Goal: Task Accomplishment & Management: Use online tool/utility

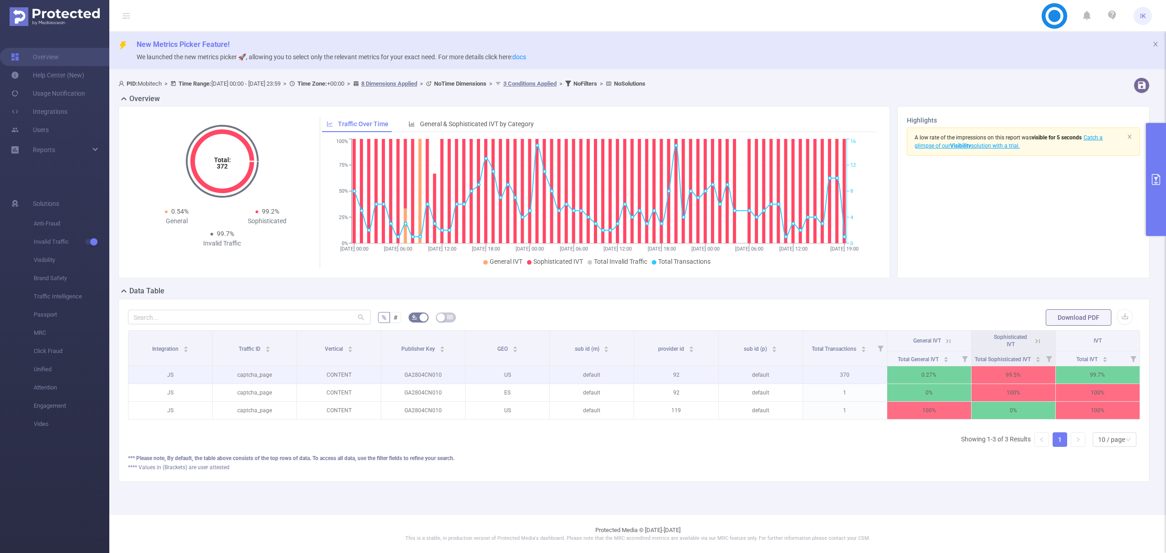
scroll to position [0, 2]
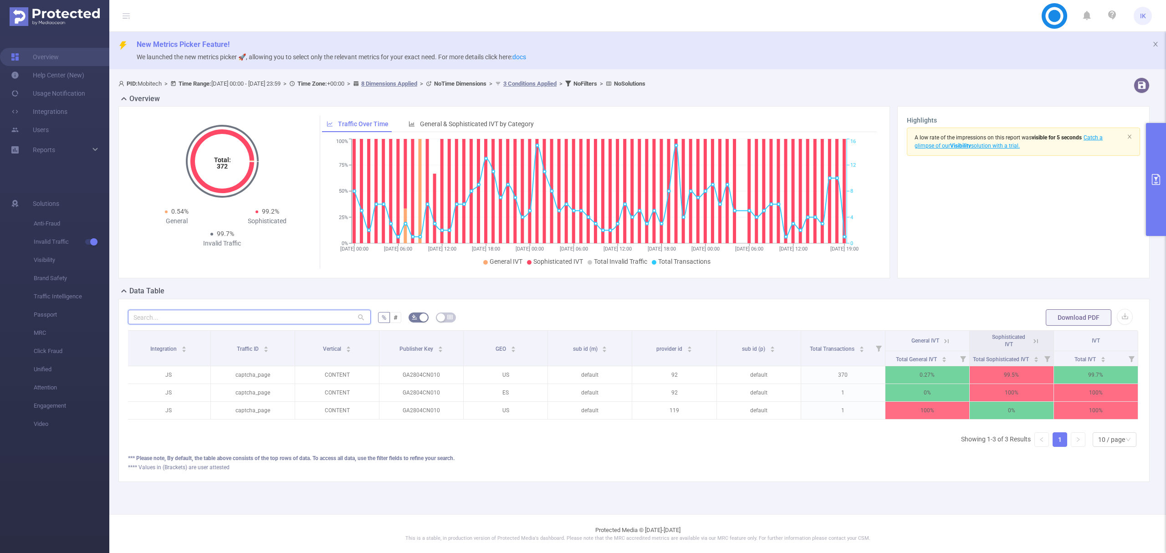
click at [275, 314] on input "text" at bounding box center [249, 317] width 243 height 15
paste input "ctr on hr2606nt50 has improved, please aim for 25%-30%. rpm has also improved d…"
type input "ctr on hr2606nt50 has improved, please aim for 25%-30%. rpm has also improved d…"
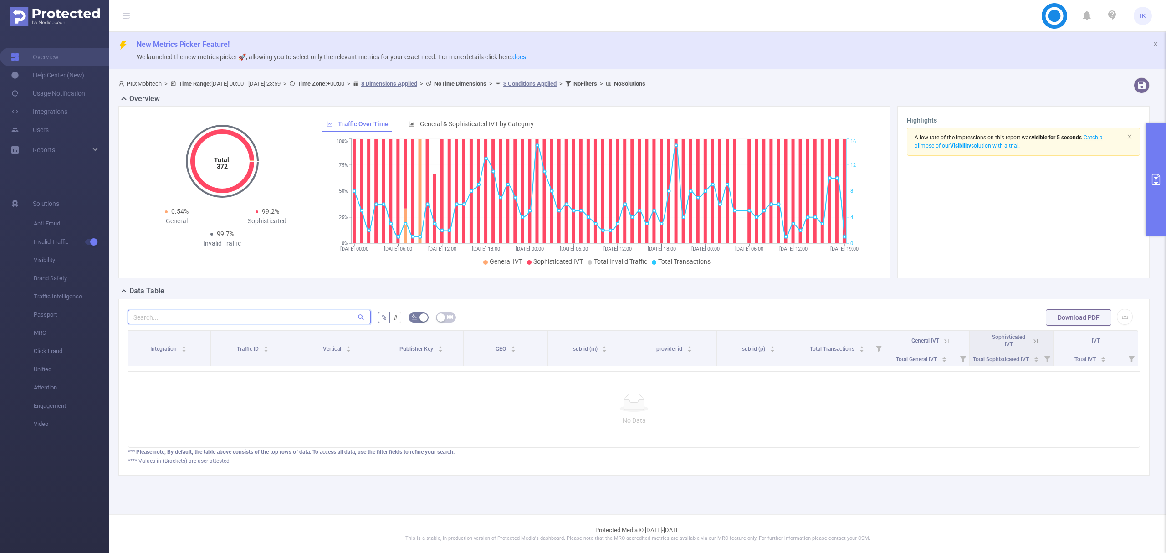
scroll to position [0, 0]
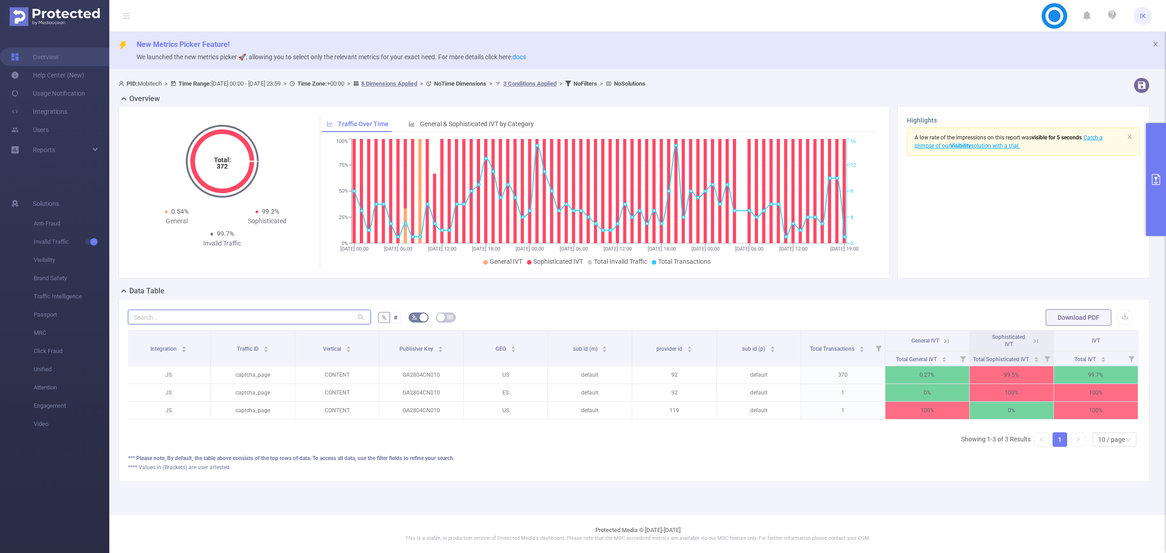
paste input "hr2606nt50"
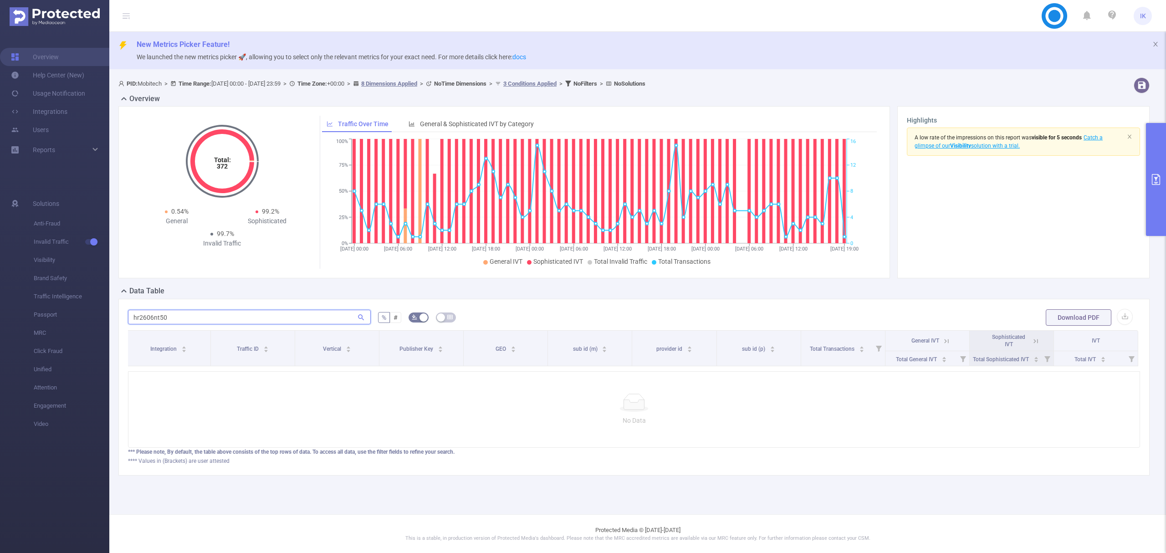
type input "hr2606nt50"
click at [1156, 183] on icon "primary" at bounding box center [1156, 179] width 11 height 11
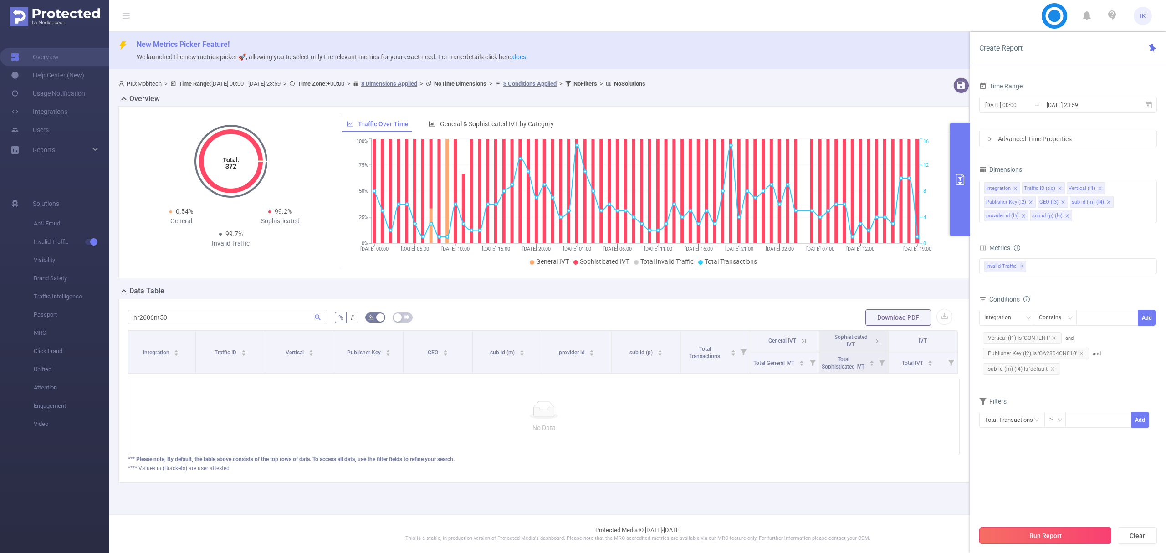
click at [1056, 542] on button "Run Report" at bounding box center [1045, 536] width 132 height 16
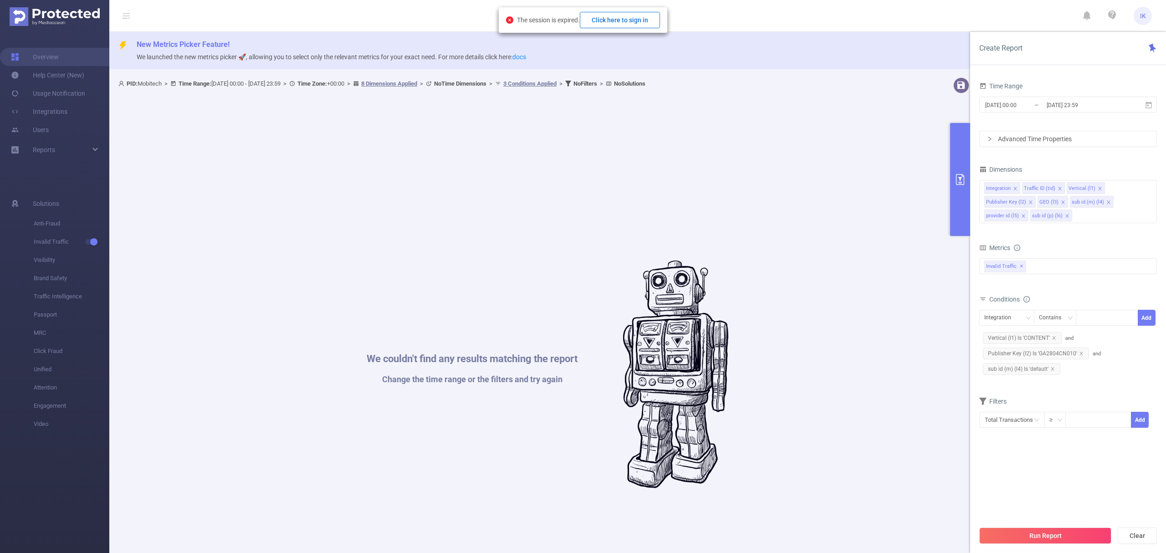
click at [655, 26] on button "Click here to sign in" at bounding box center [620, 20] width 80 height 16
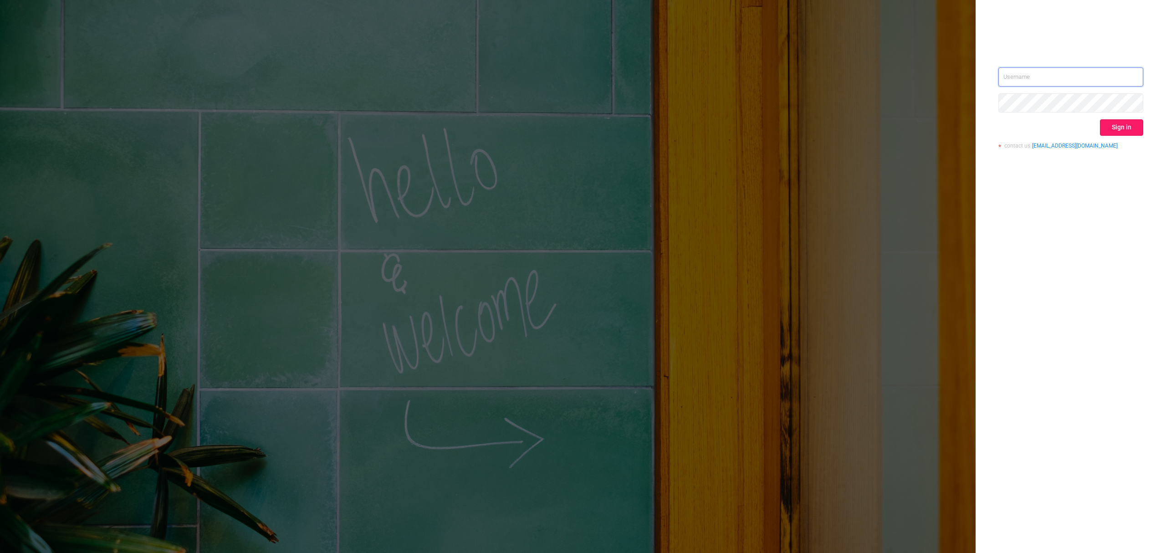
type input "[EMAIL_ADDRESS][DOMAIN_NAME]"
click at [1123, 125] on button "Sign in" at bounding box center [1121, 127] width 43 height 16
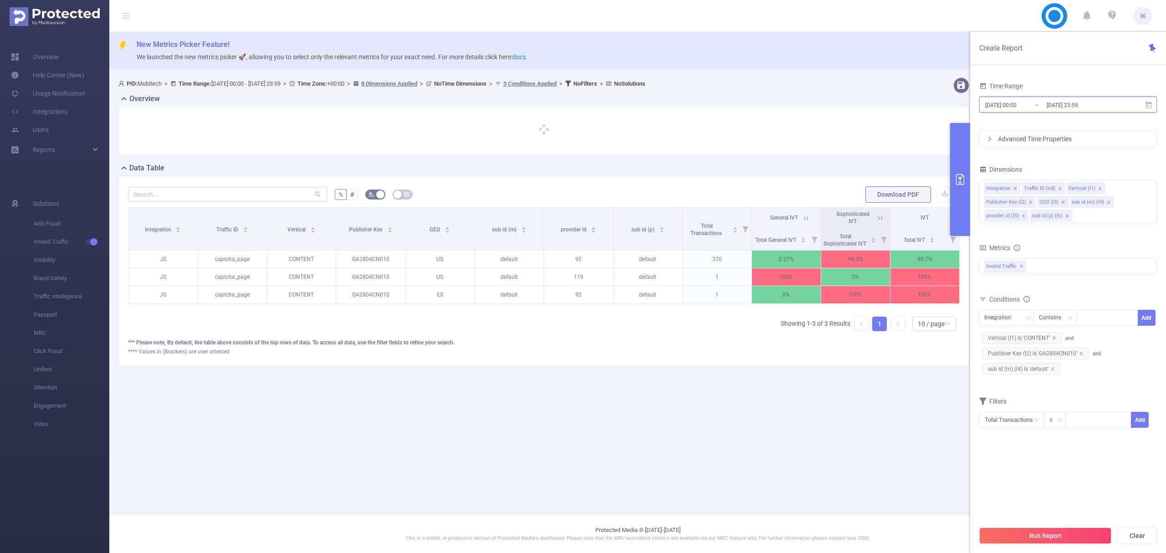
click at [1148, 107] on icon at bounding box center [1149, 105] width 8 height 8
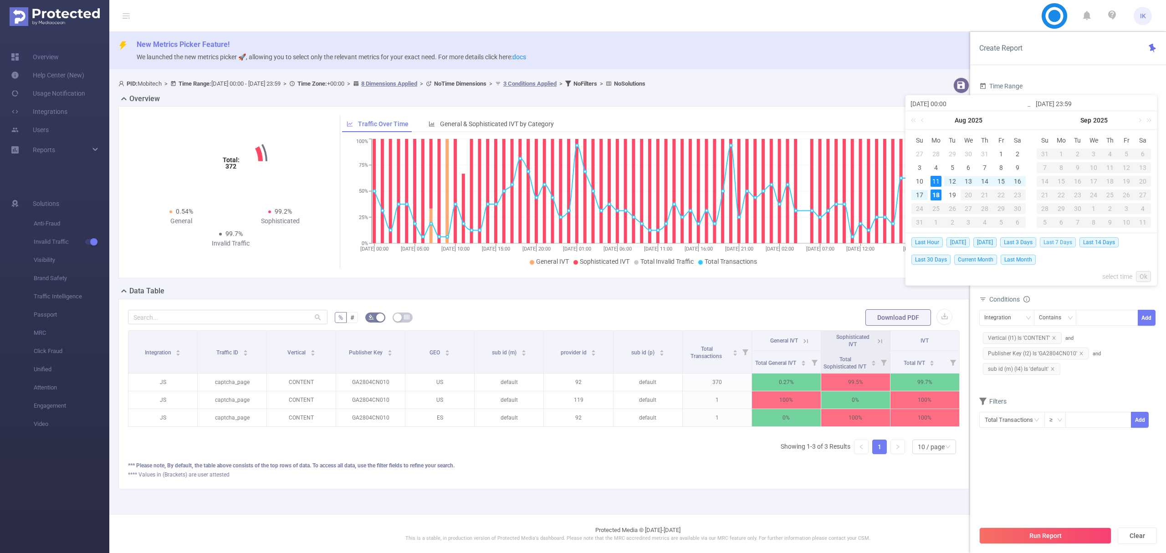
click at [1070, 240] on span "Last 7 Days" at bounding box center [1058, 242] width 36 height 10
type input "[DATE] 00:00"
type input "[DATE] 23:59"
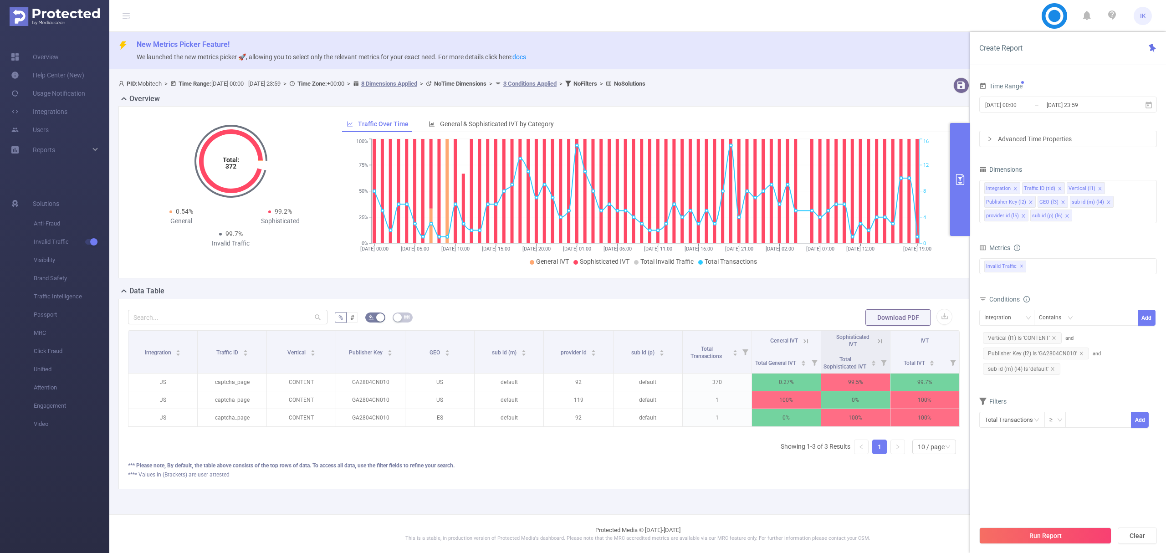
click at [1073, 534] on button "Run Report" at bounding box center [1045, 536] width 132 height 16
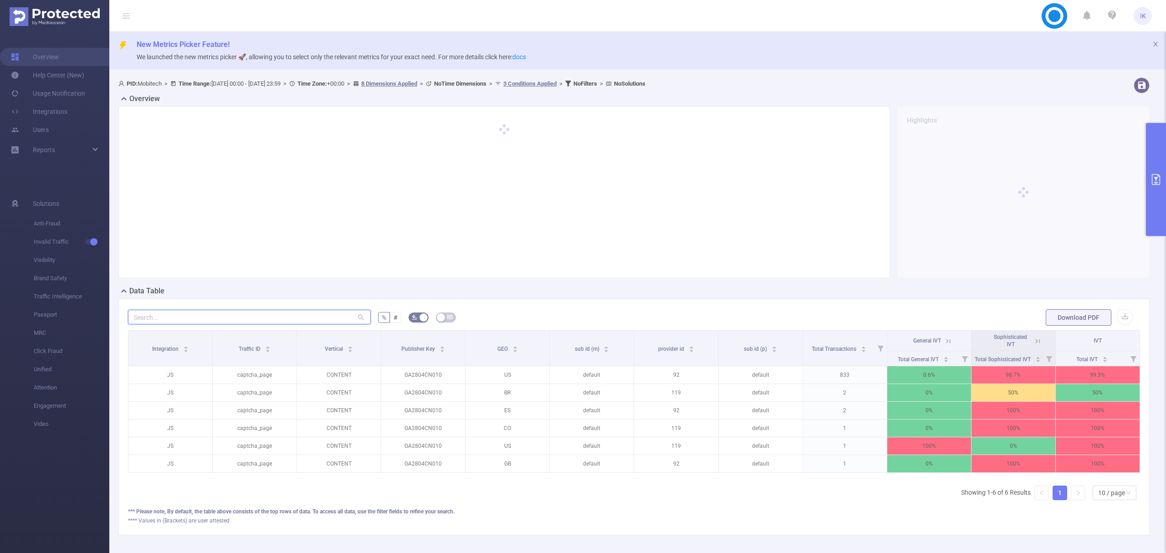
click at [199, 312] on input "text" at bounding box center [249, 317] width 243 height 15
paste input "hr2606nt50"
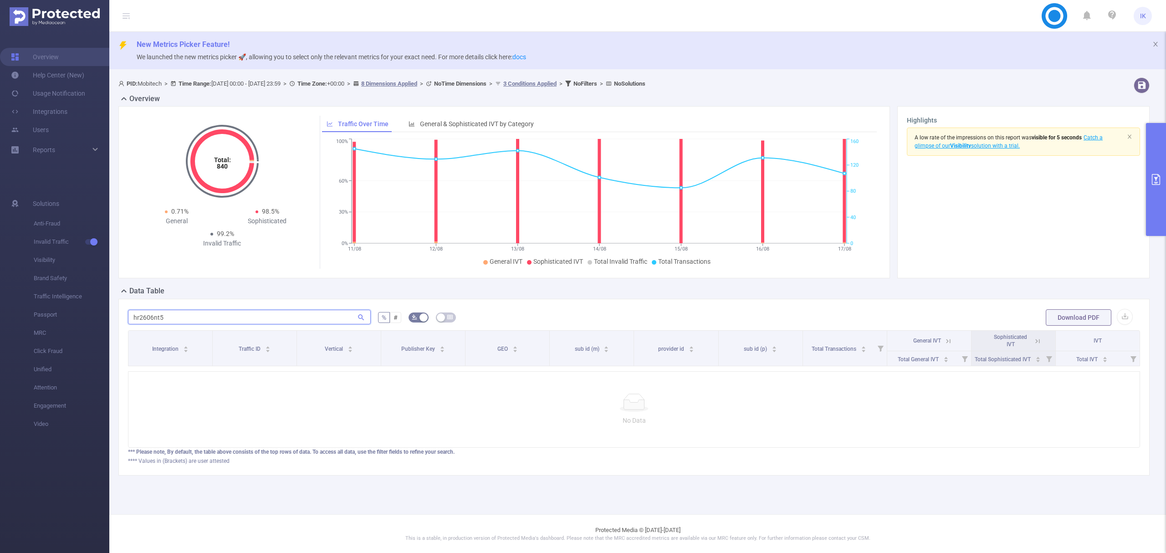
type input "hr2606nt5"
click at [1149, 178] on button "primary" at bounding box center [1156, 179] width 20 height 113
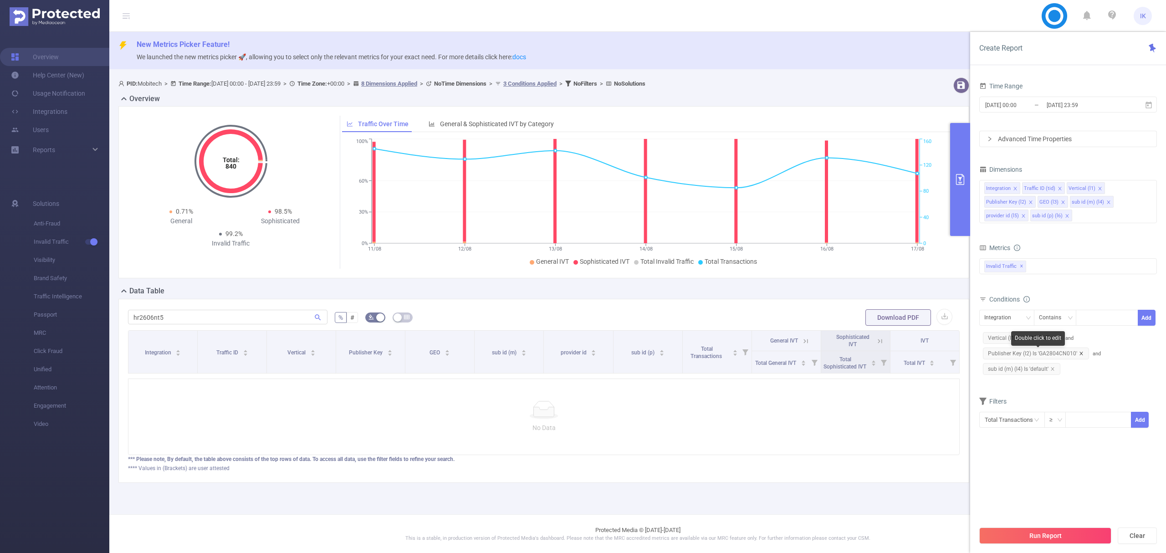
click at [1081, 355] on icon "icon: close" at bounding box center [1081, 353] width 3 height 3
click at [1050, 529] on button "Run Report" at bounding box center [1045, 536] width 132 height 16
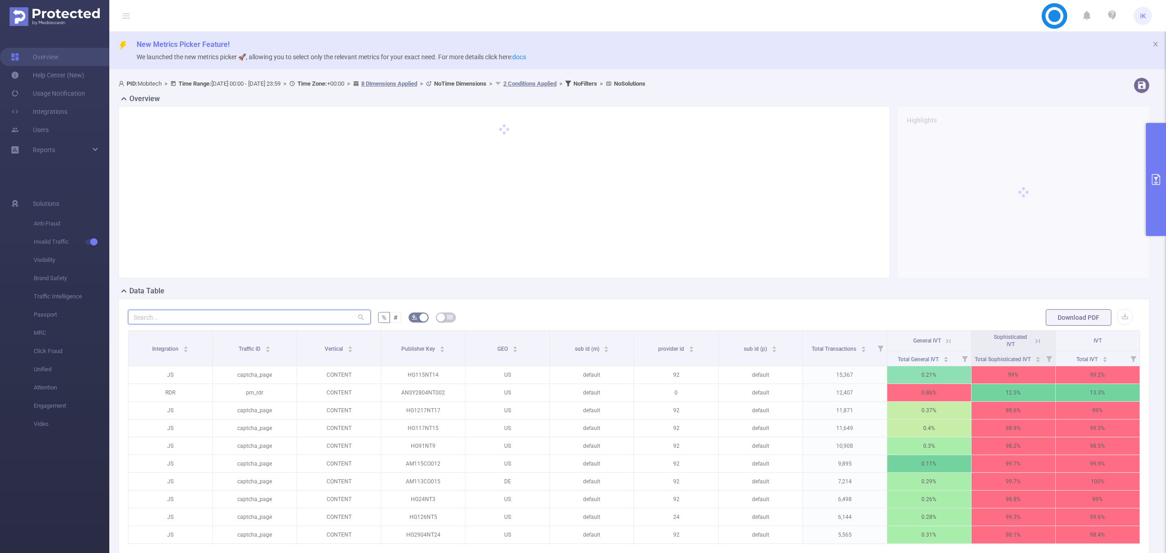
click at [249, 319] on input "text" at bounding box center [249, 317] width 243 height 15
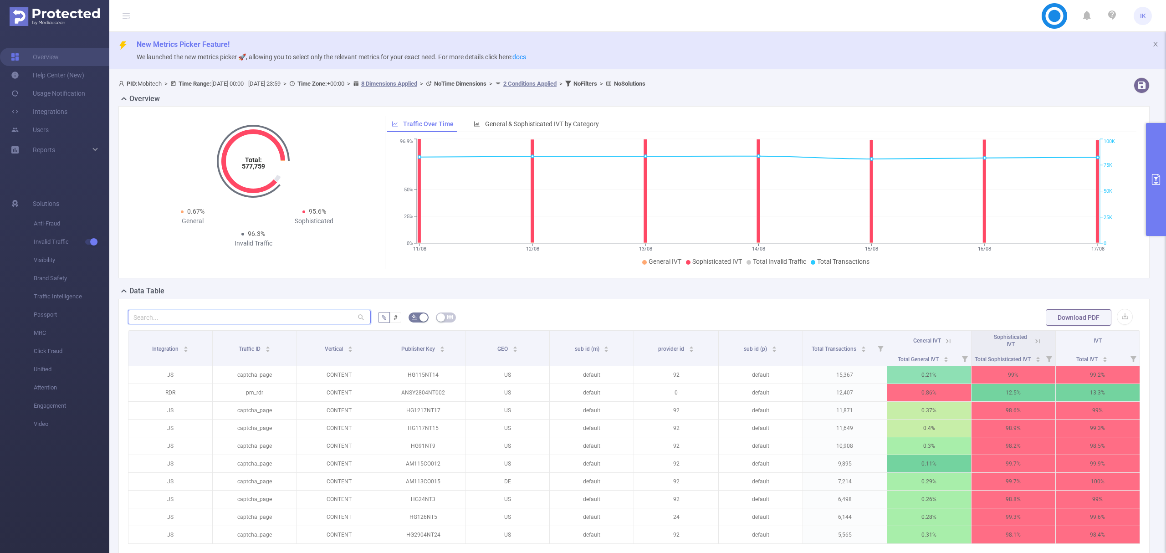
paste input "hr2606nt50"
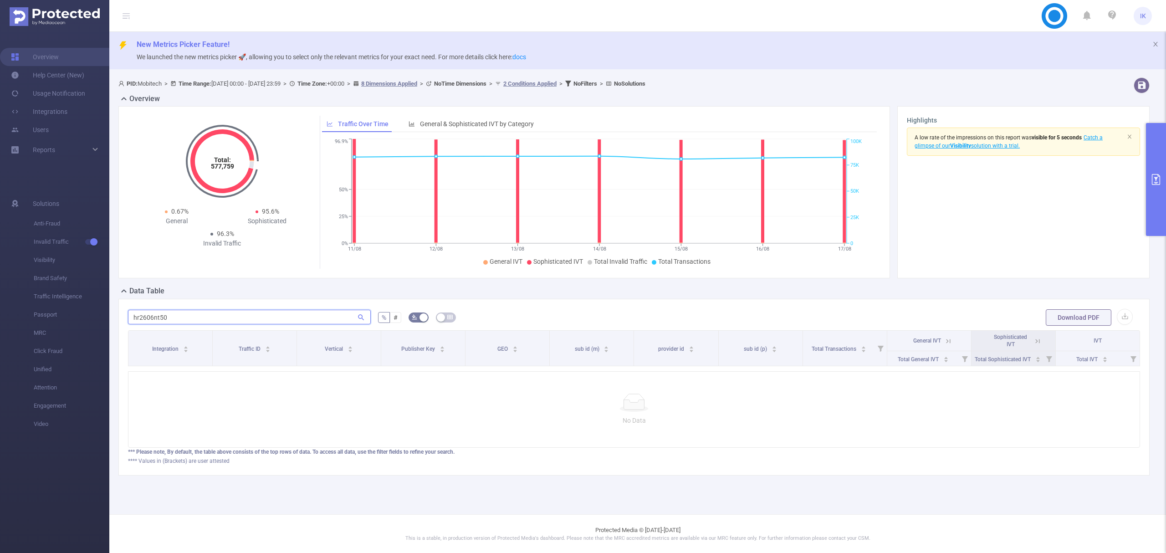
click at [134, 313] on input "hr2606nt50" at bounding box center [249, 317] width 243 height 15
type input "hr2606nt50"
click at [1153, 175] on icon "primary" at bounding box center [1156, 179] width 11 height 11
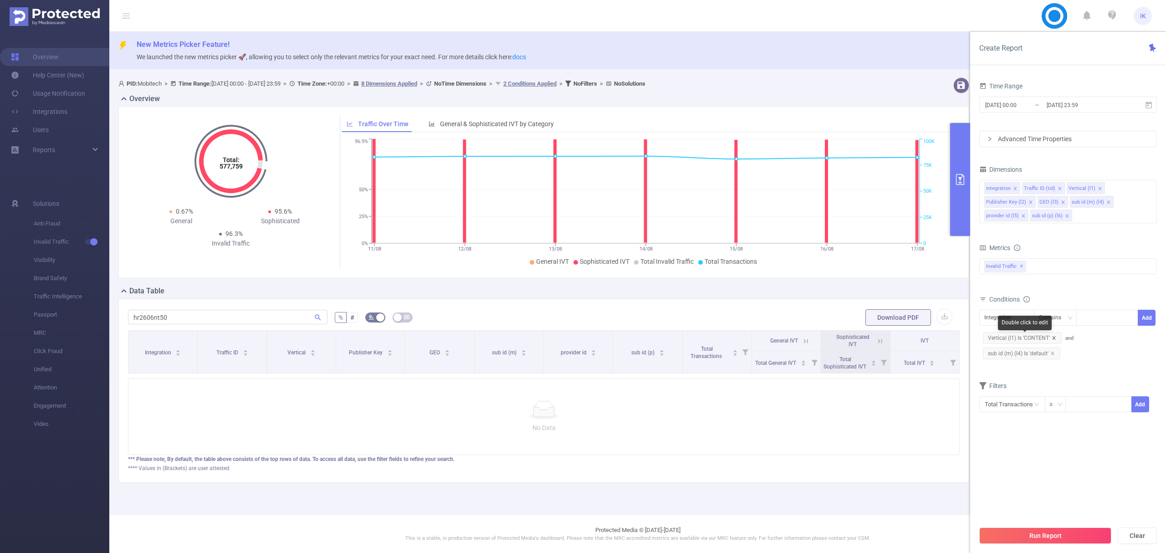
click at [1054, 339] on icon "icon: close" at bounding box center [1053, 337] width 3 height 3
click at [1054, 339] on icon "icon: close" at bounding box center [1053, 338] width 5 height 5
click at [1062, 534] on button "Run Report" at bounding box center [1045, 536] width 132 height 16
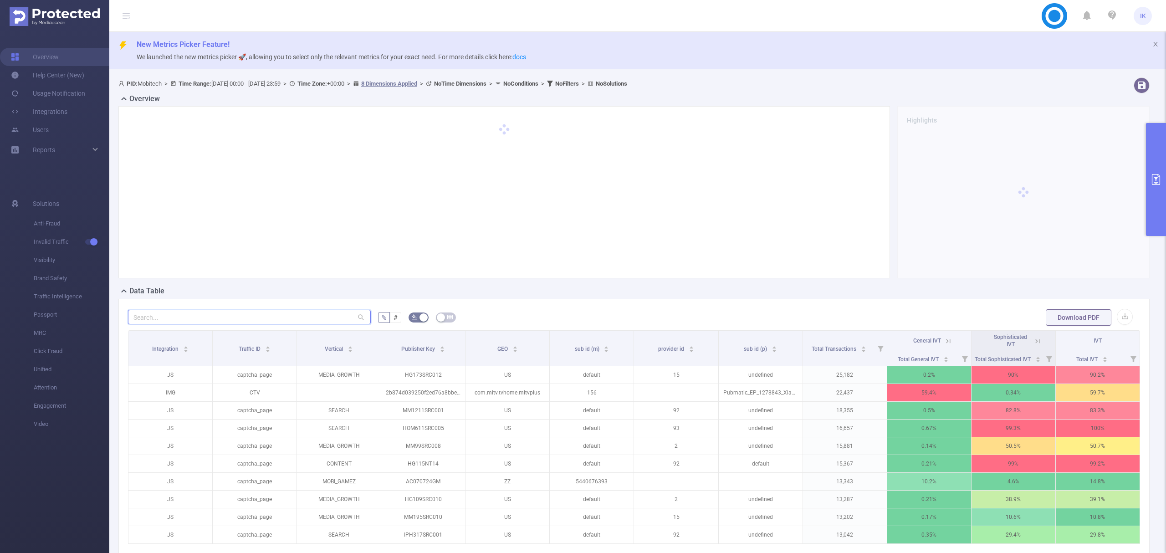
click at [177, 313] on input "text" at bounding box center [249, 317] width 243 height 15
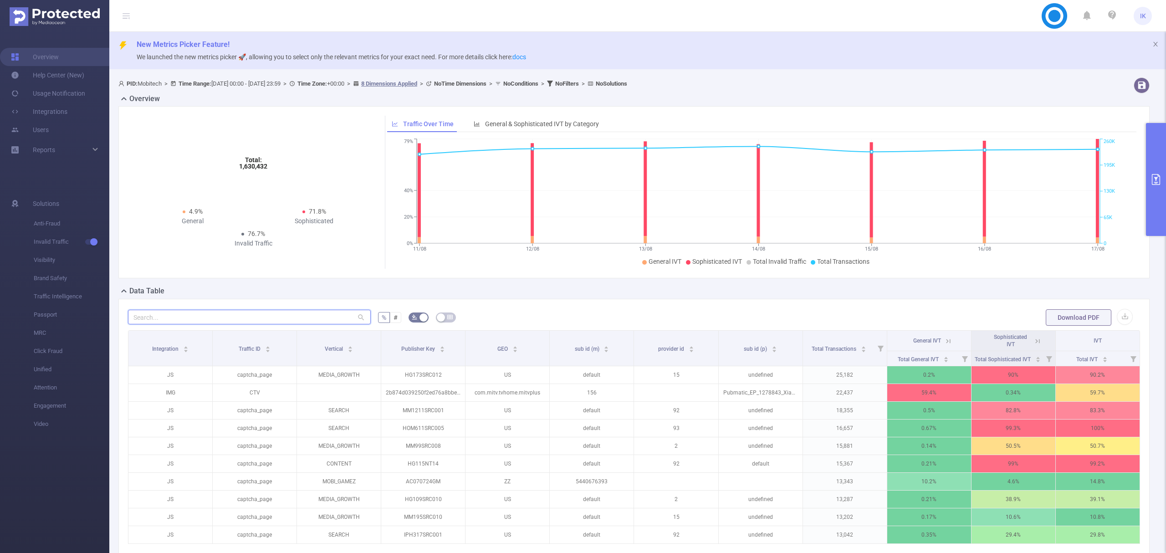
paste input "hr2606nt50"
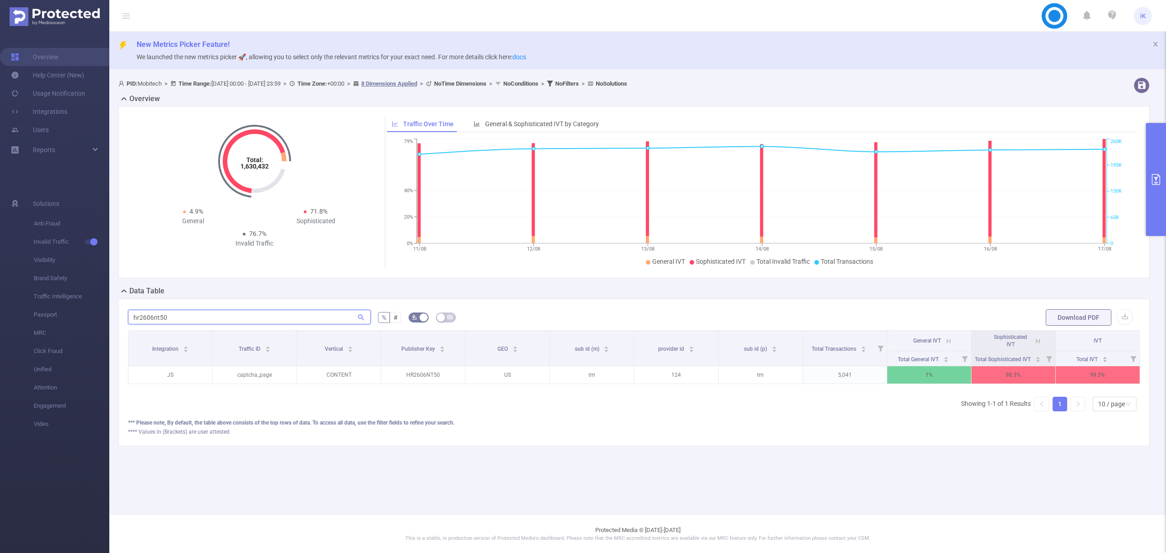
click at [136, 316] on input "hr2606nt50" at bounding box center [249, 317] width 243 height 15
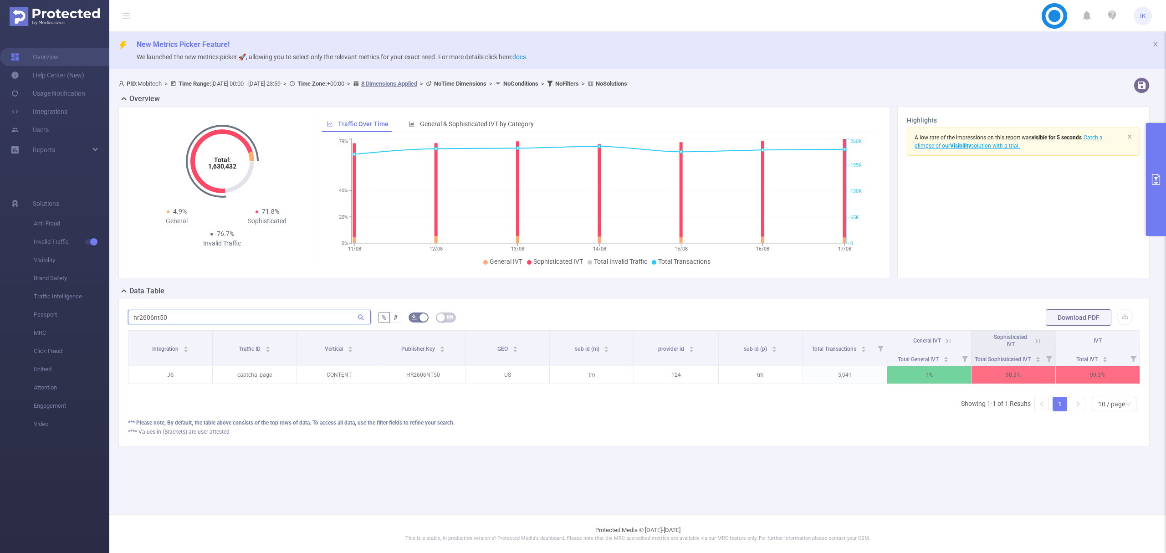
scroll to position [0, 2]
type input "hr2606nt50"
click at [948, 341] on icon at bounding box center [947, 341] width 8 height 8
